Goal: Information Seeking & Learning: Stay updated

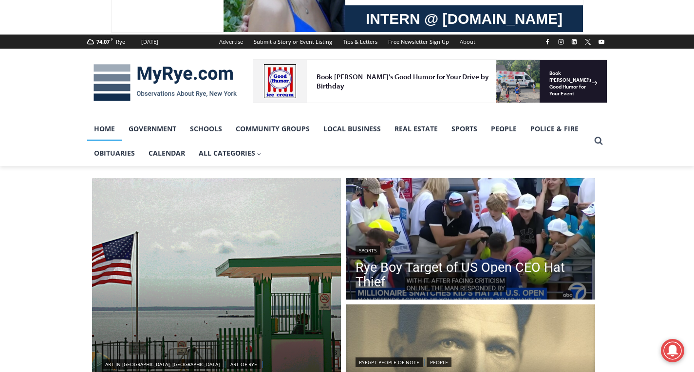
scroll to position [97, 0]
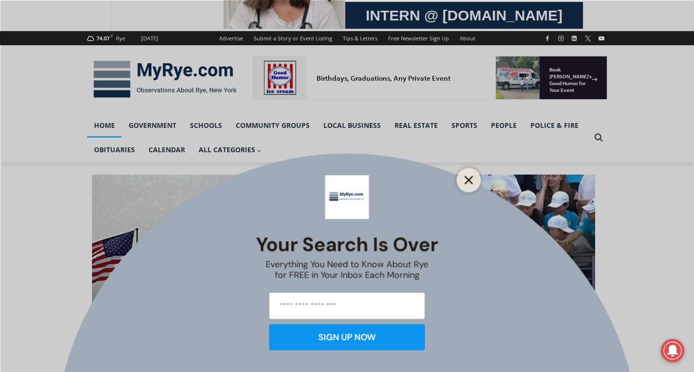
click at [469, 174] on button "Close" at bounding box center [469, 180] width 14 height 14
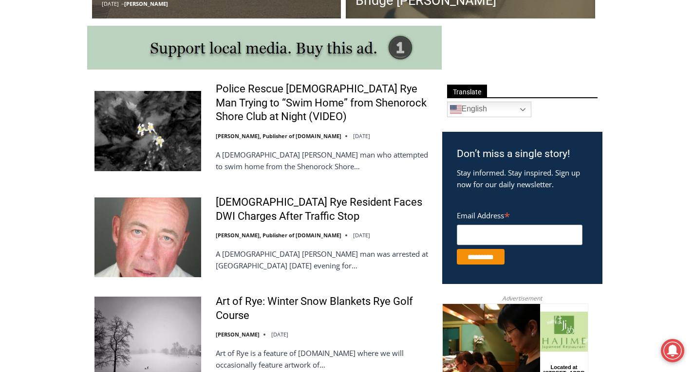
scroll to position [535, 0]
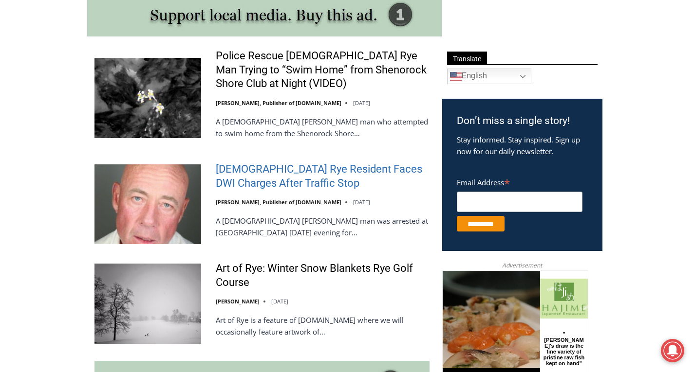
click at [308, 174] on link "[DEMOGRAPHIC_DATA] Rye Resident Faces DWI Charges After Traffic Stop" at bounding box center [323, 177] width 214 height 28
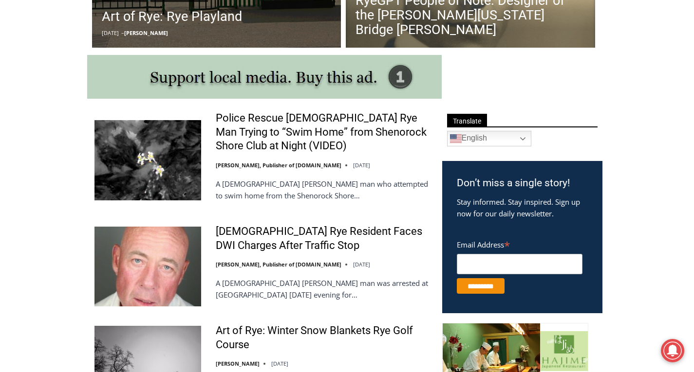
scroll to position [467, 0]
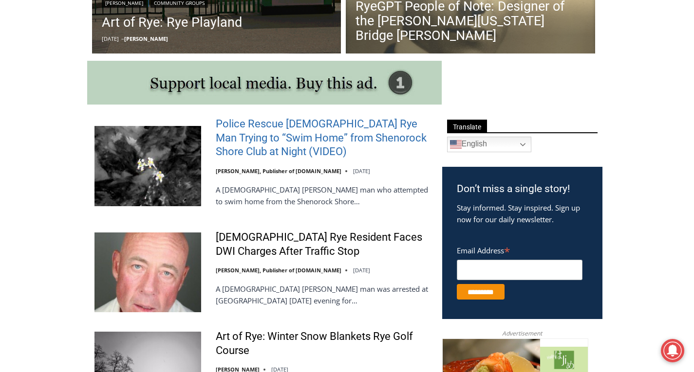
click at [302, 137] on link "Police Rescue 51 Year Old Rye Man Trying to “Swim Home” from Shenorock Shore Cl…" at bounding box center [323, 138] width 214 height 42
